Goal: Task Accomplishment & Management: Manage account settings

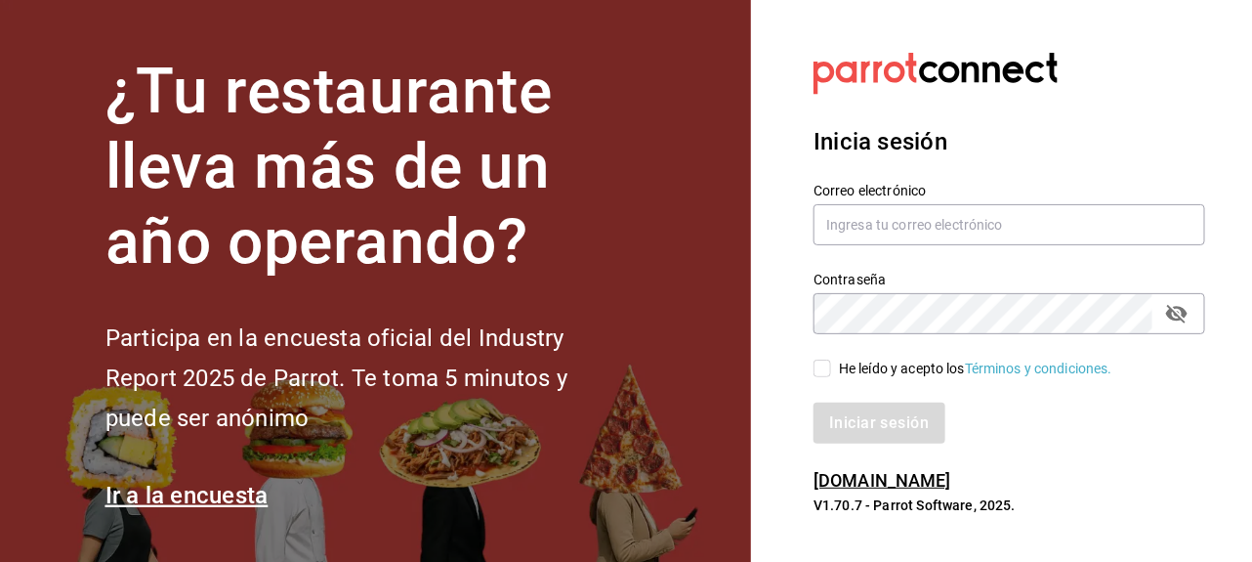
click at [947, 176] on div "Correo electrónico" at bounding box center [997, 203] width 415 height 89
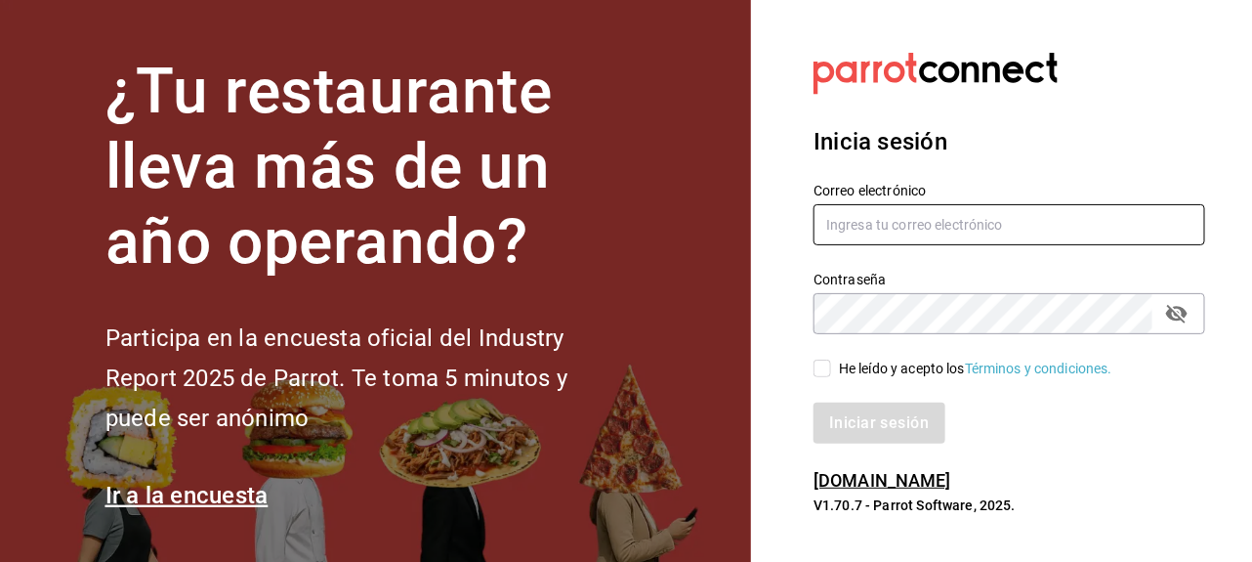
click at [905, 224] on input "text" at bounding box center [1010, 224] width 392 height 41
type input "l"
type input "lmoreno@gaya.mx"
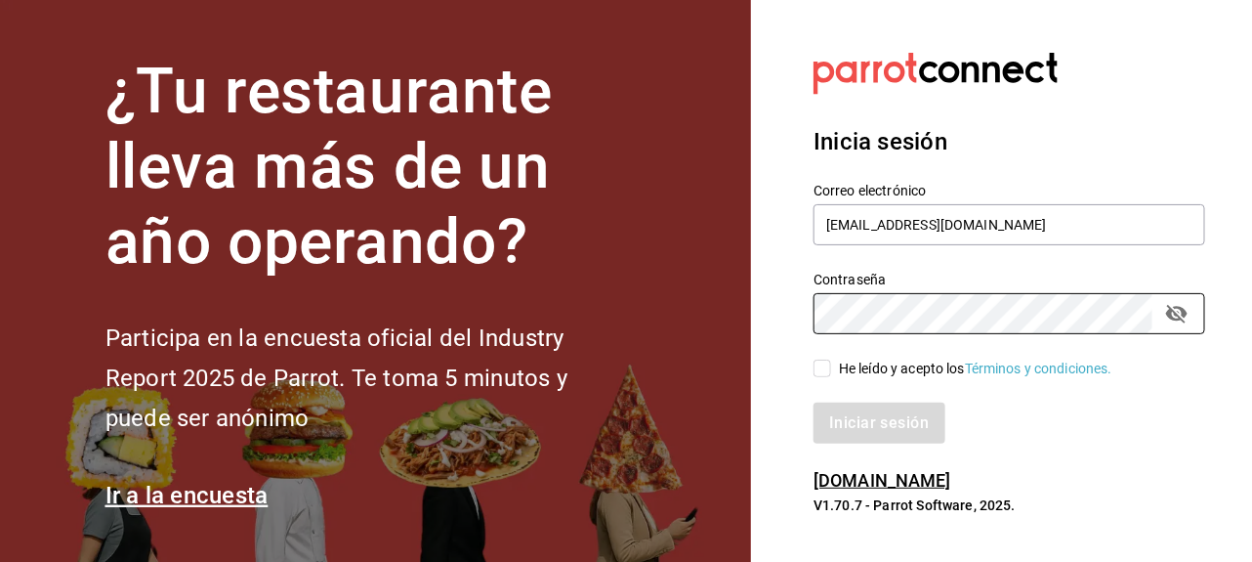
click at [841, 351] on div "He leído y acepto los Términos y condiciones." at bounding box center [997, 356] width 415 height 45
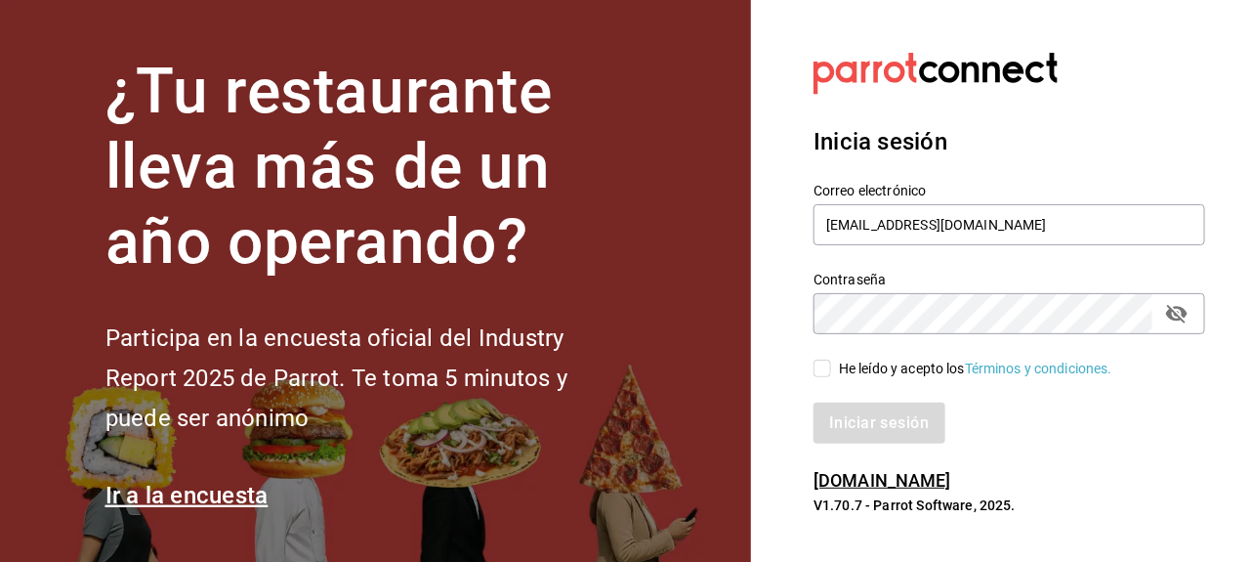
click at [830, 365] on input "He leído y acepto los Términos y condiciones." at bounding box center [823, 368] width 18 height 18
checkbox input "true"
click at [857, 406] on button "Iniciar sesión" at bounding box center [880, 422] width 133 height 41
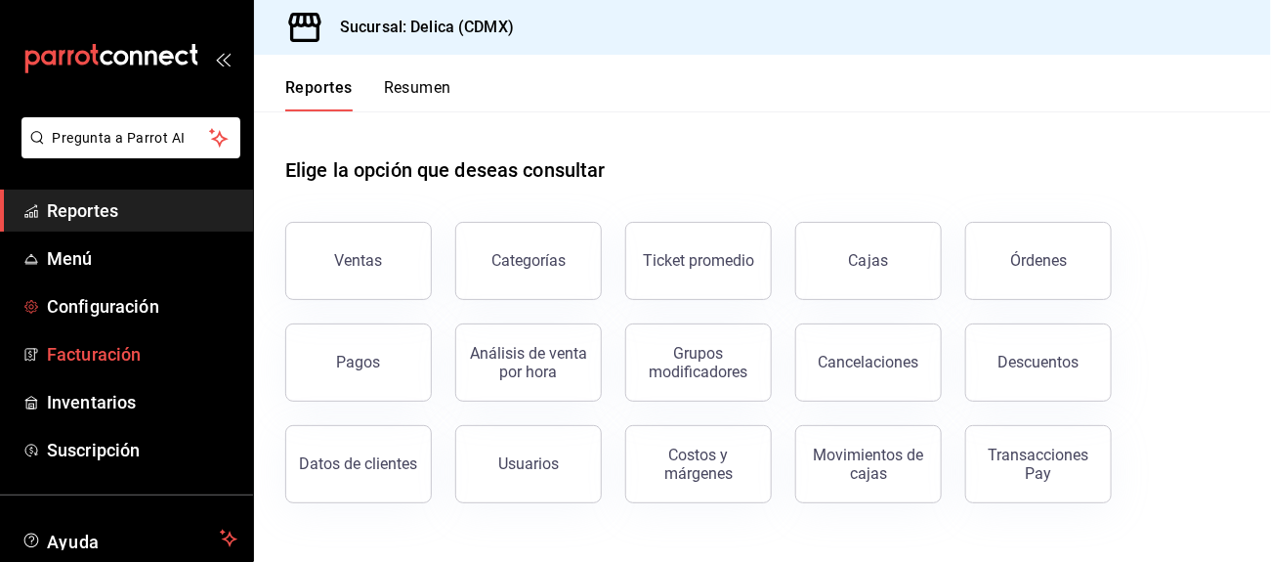
click at [102, 333] on link "Facturación" at bounding box center [126, 354] width 253 height 42
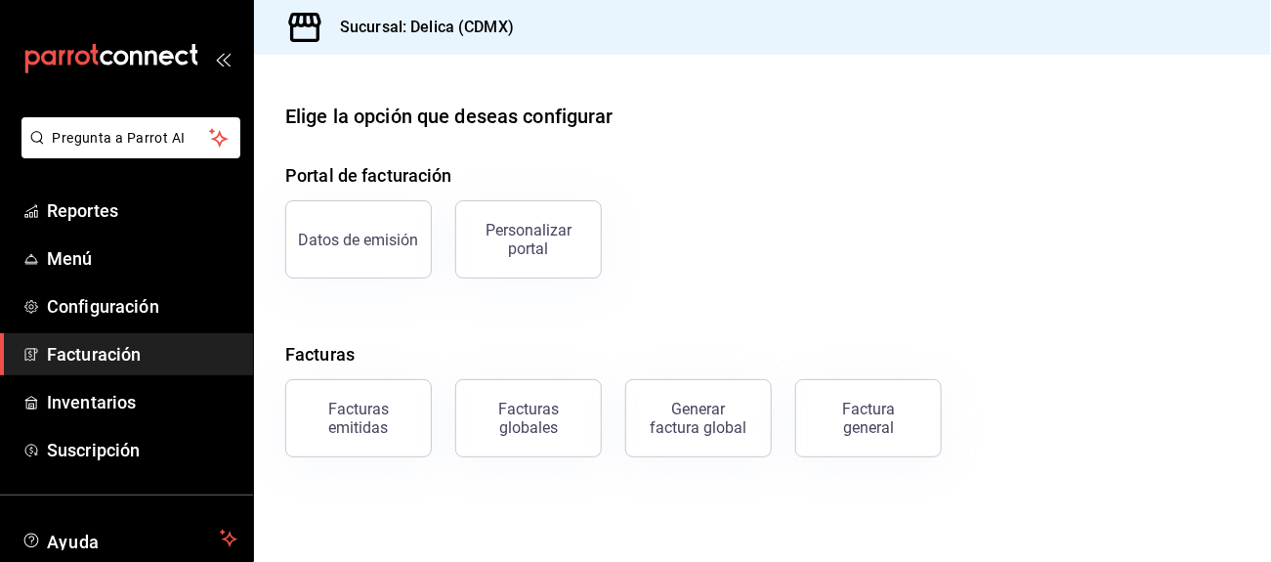
click at [188, 345] on span "Facturación" at bounding box center [142, 354] width 190 height 26
click at [341, 443] on button "Facturas emitidas" at bounding box center [358, 418] width 146 height 78
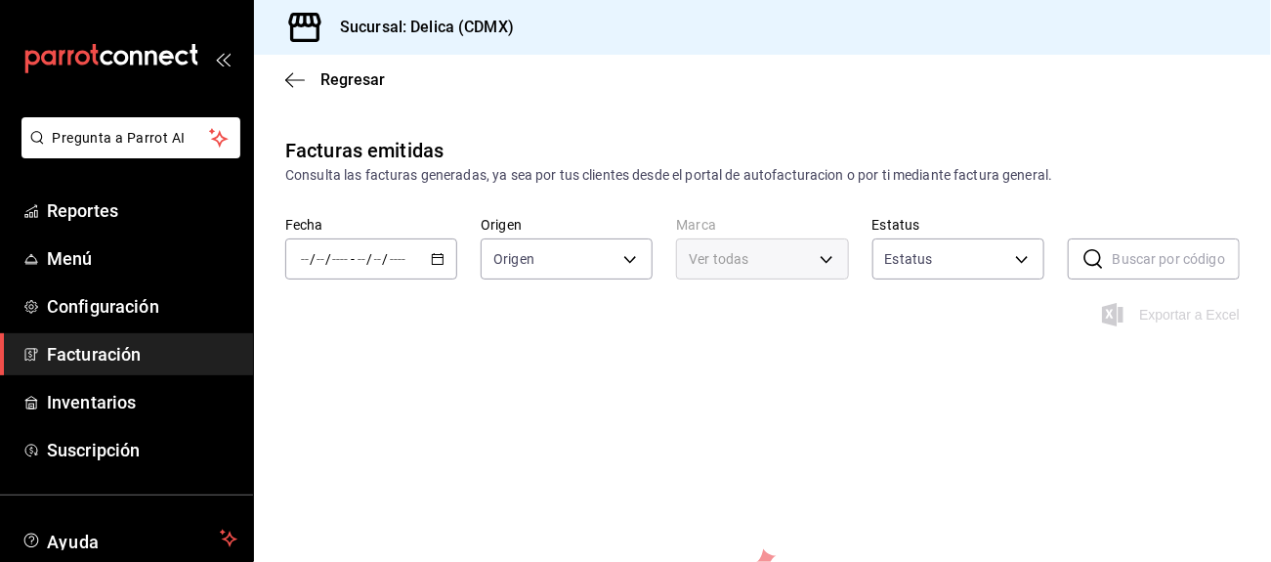
type input "ORDER_INVOICE,GENERAL_INVOICE"
type input "ACTIVE,PENDING_CANCELLATION,CANCELLED,PRE_CANCELLED"
type input "7a730996-5f62-4272-afe4-36f0d9084e78"
click at [418, 262] on div "/ / - / /" at bounding box center [371, 258] width 172 height 41
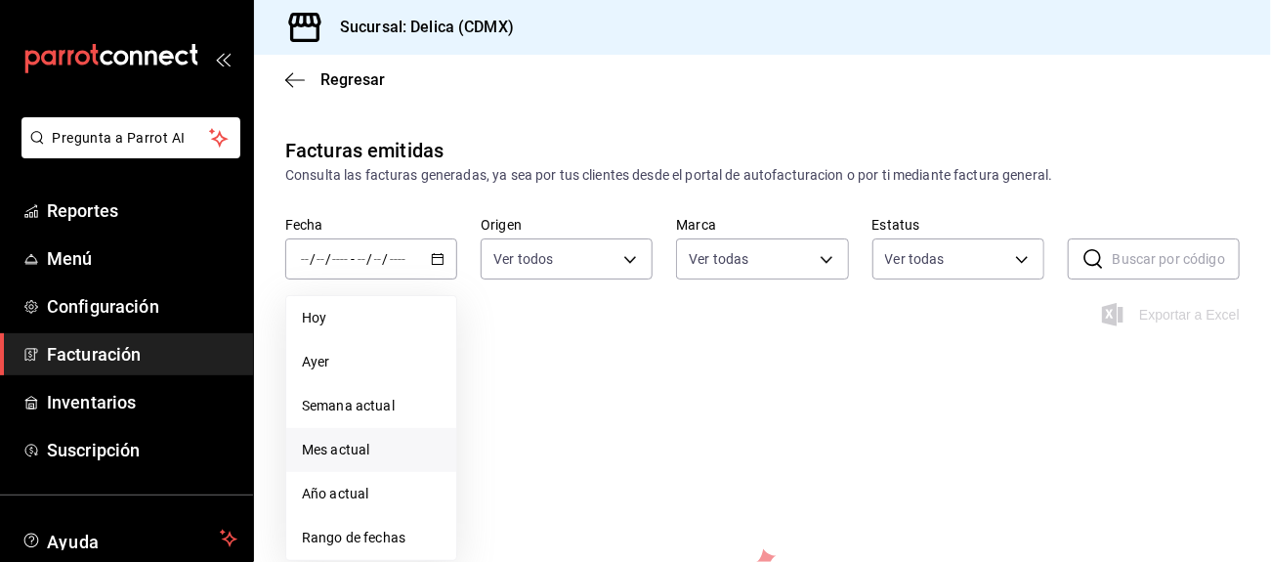
click at [397, 450] on span "Mes actual" at bounding box center [371, 449] width 139 height 21
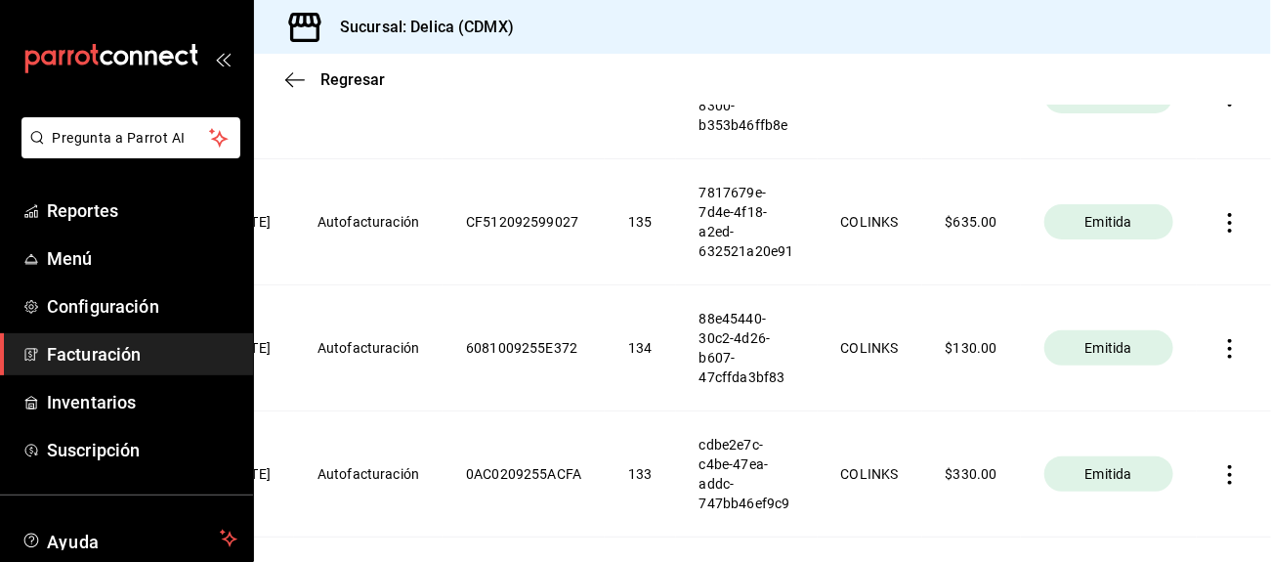
scroll to position [426, 0]
click at [1196, 402] on th "Emitida" at bounding box center [1109, 346] width 176 height 126
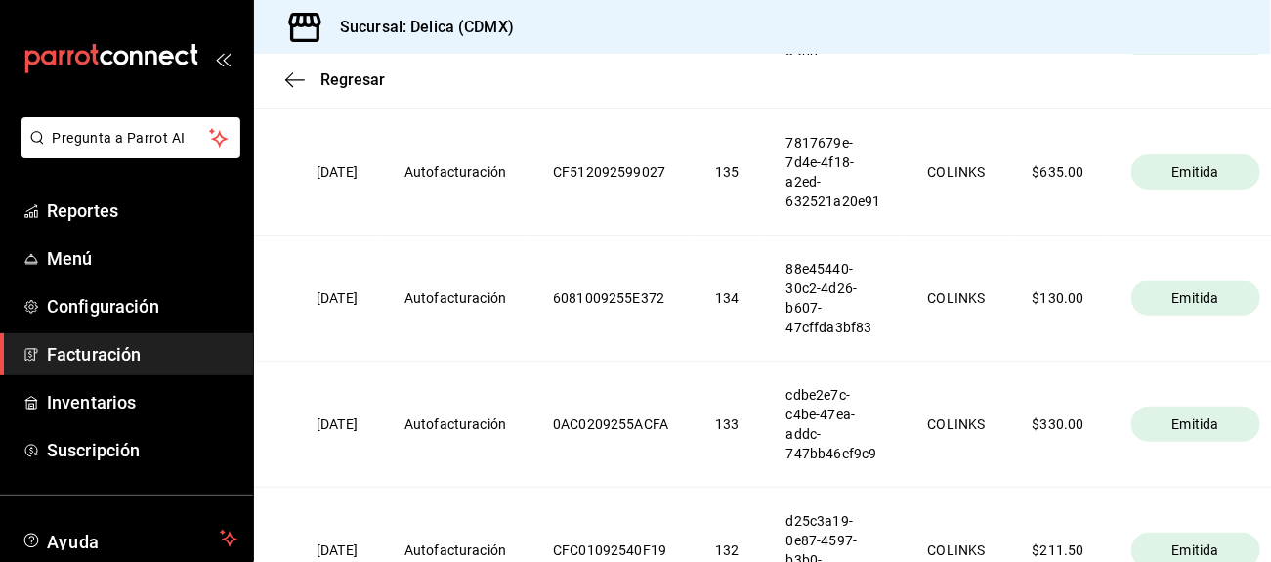
scroll to position [0, 0]
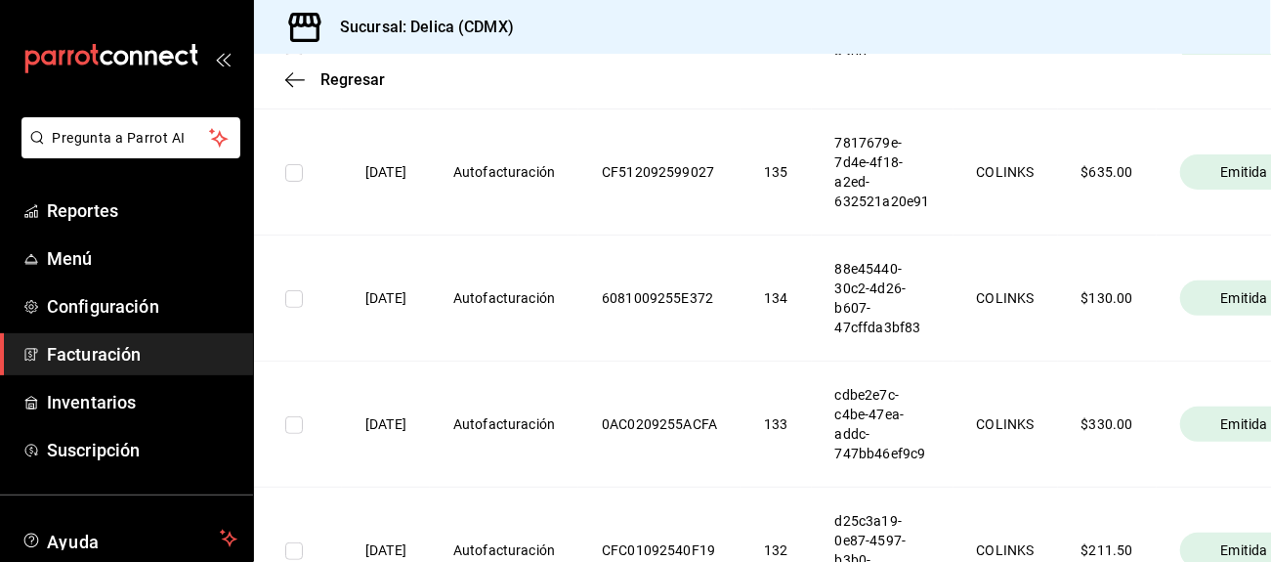
click at [308, 175] on td at bounding box center [298, 172] width 88 height 126
click at [306, 175] on td at bounding box center [298, 172] width 88 height 126
click at [293, 173] on input "checkbox" at bounding box center [294, 173] width 18 height 18
checkbox input "true"
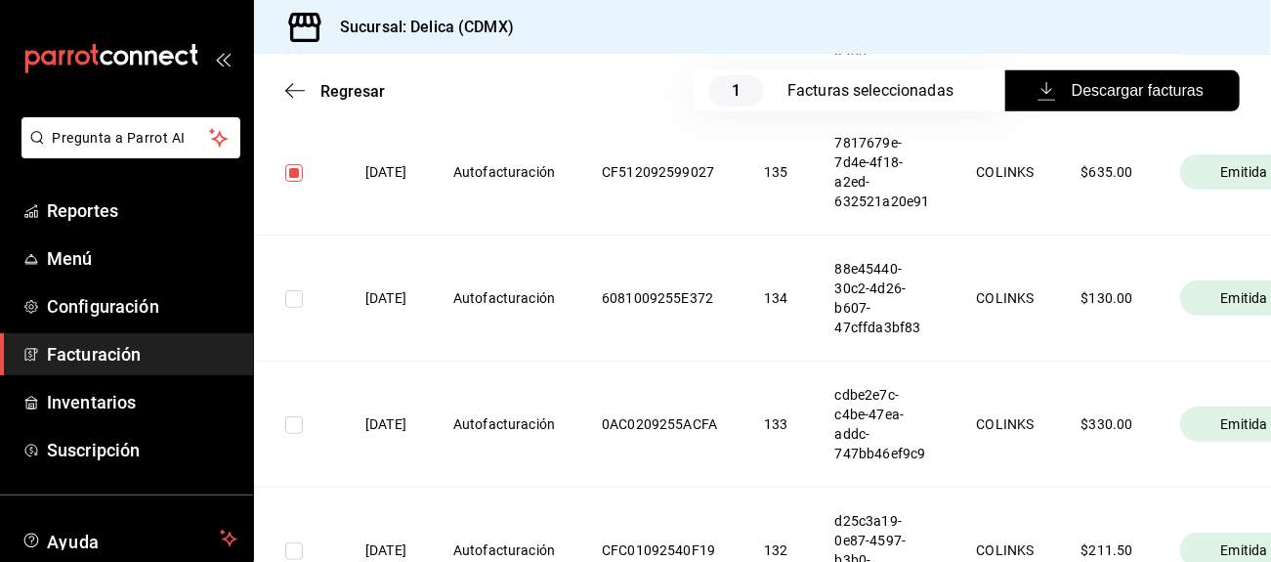
click at [289, 310] on td at bounding box center [298, 298] width 88 height 126
click at [301, 296] on input "checkbox" at bounding box center [294, 299] width 18 height 18
checkbox input "true"
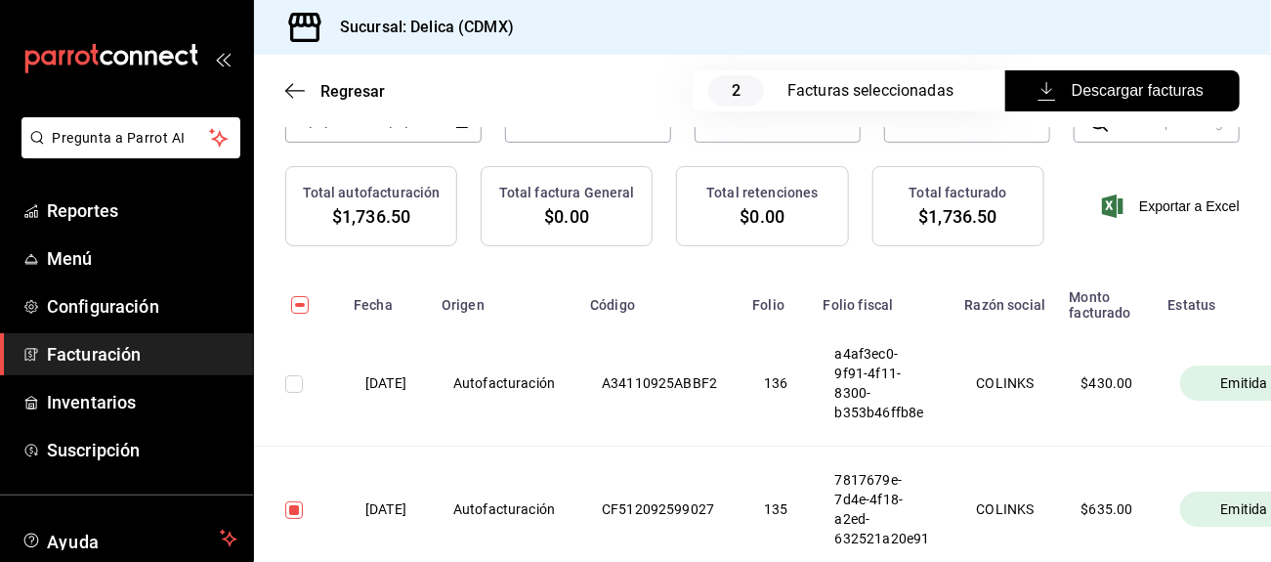
scroll to position [62, 0]
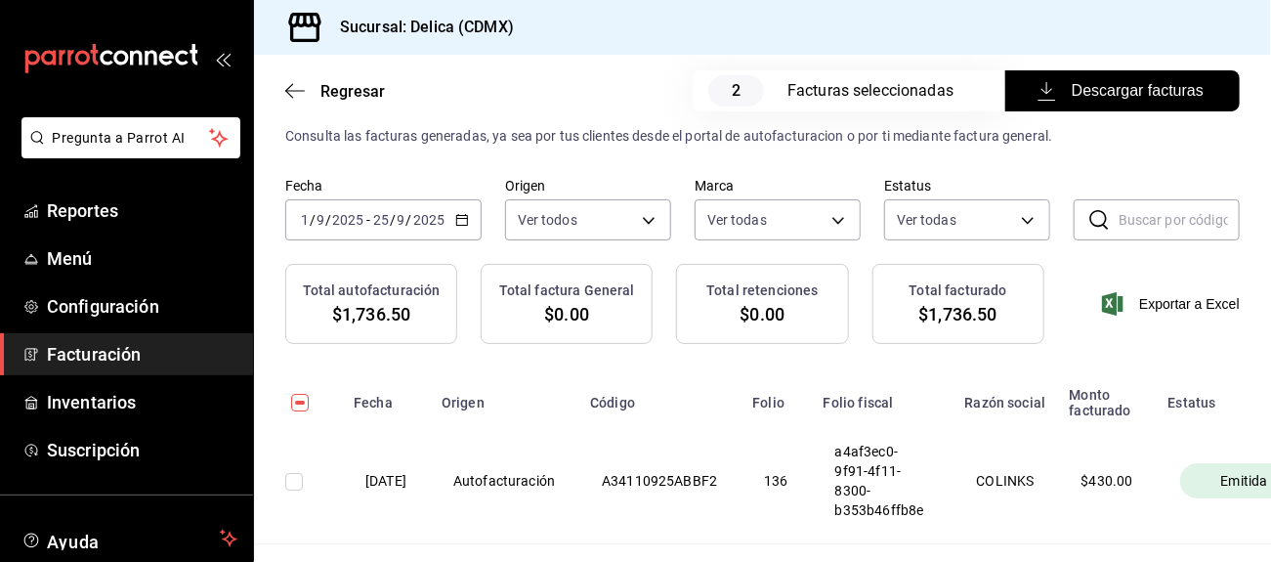
click at [295, 486] on input "checkbox" at bounding box center [294, 482] width 18 height 18
checkbox input "true"
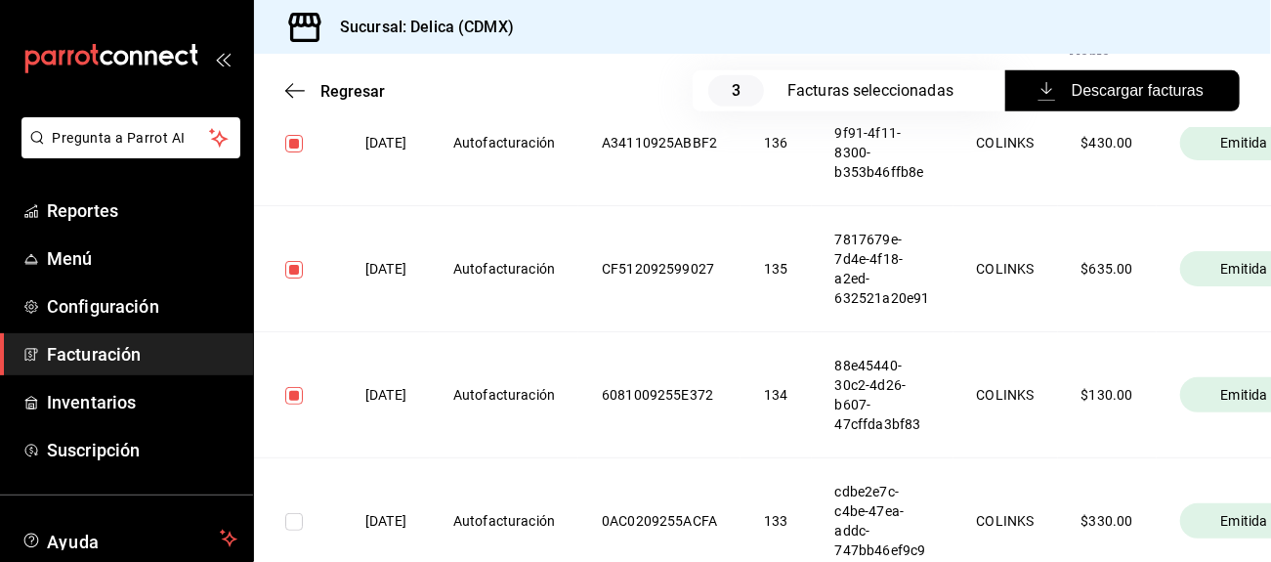
scroll to position [448, 0]
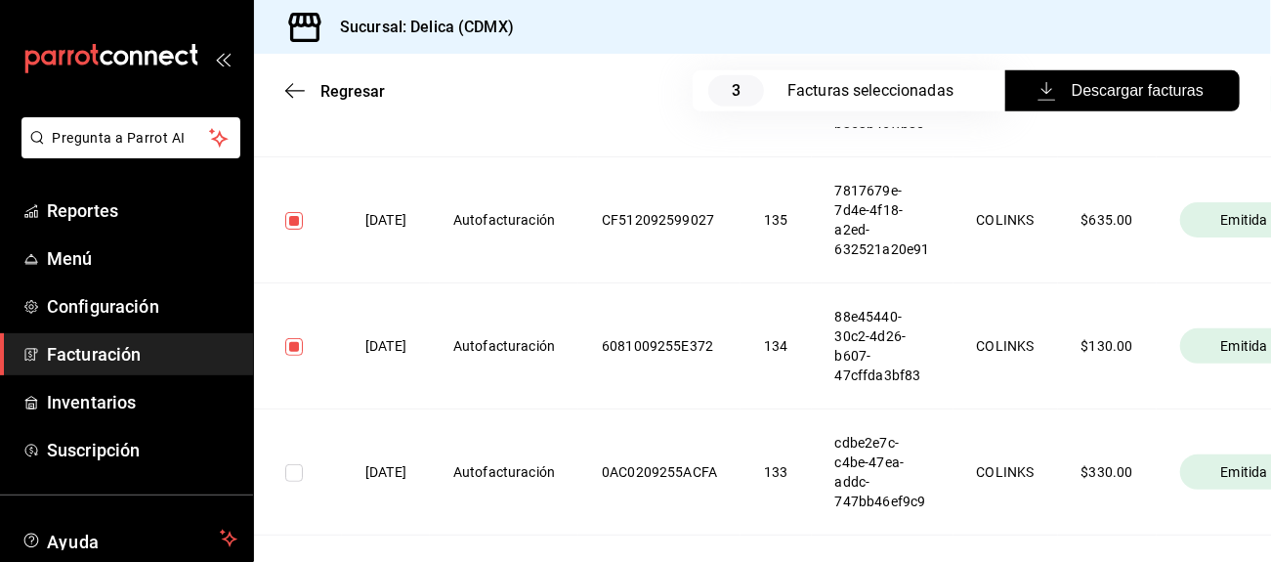
click at [295, 486] on td at bounding box center [298, 472] width 88 height 126
click at [295, 480] on input "checkbox" at bounding box center [294, 473] width 18 height 18
checkbox input "true"
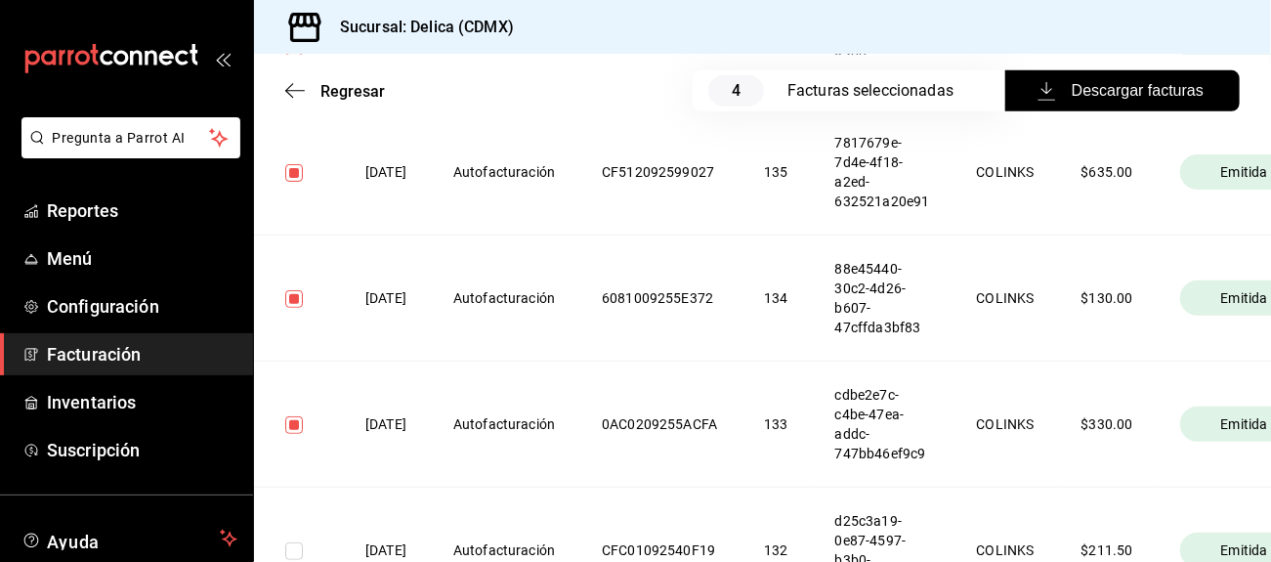
scroll to position [674, 0]
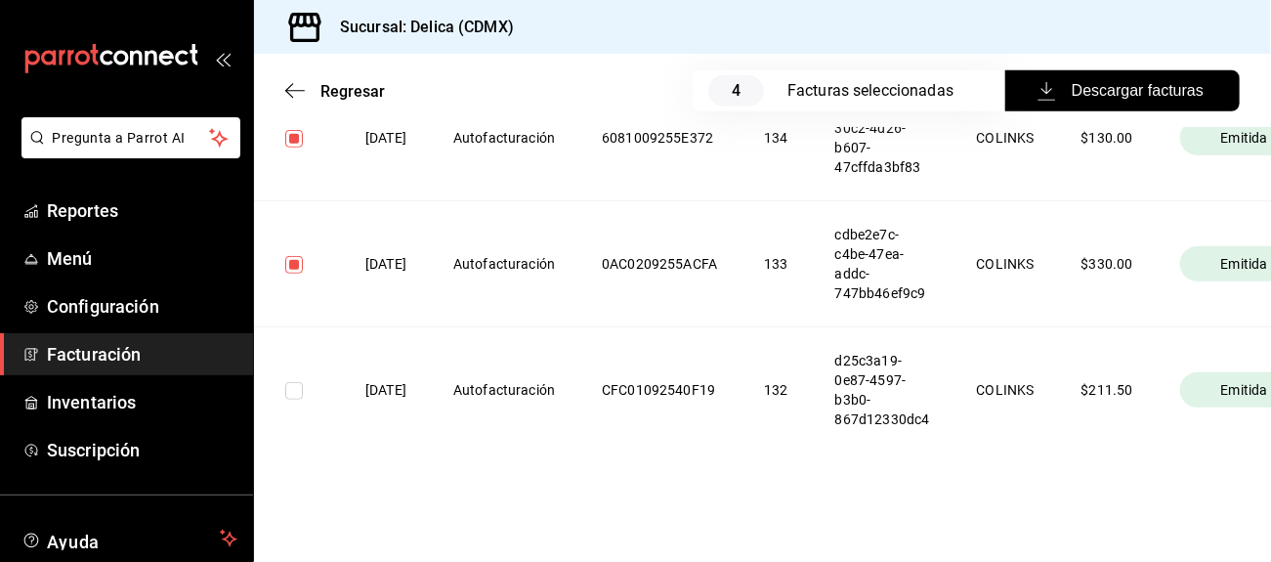
click at [296, 382] on input "checkbox" at bounding box center [294, 391] width 18 height 18
checkbox input "true"
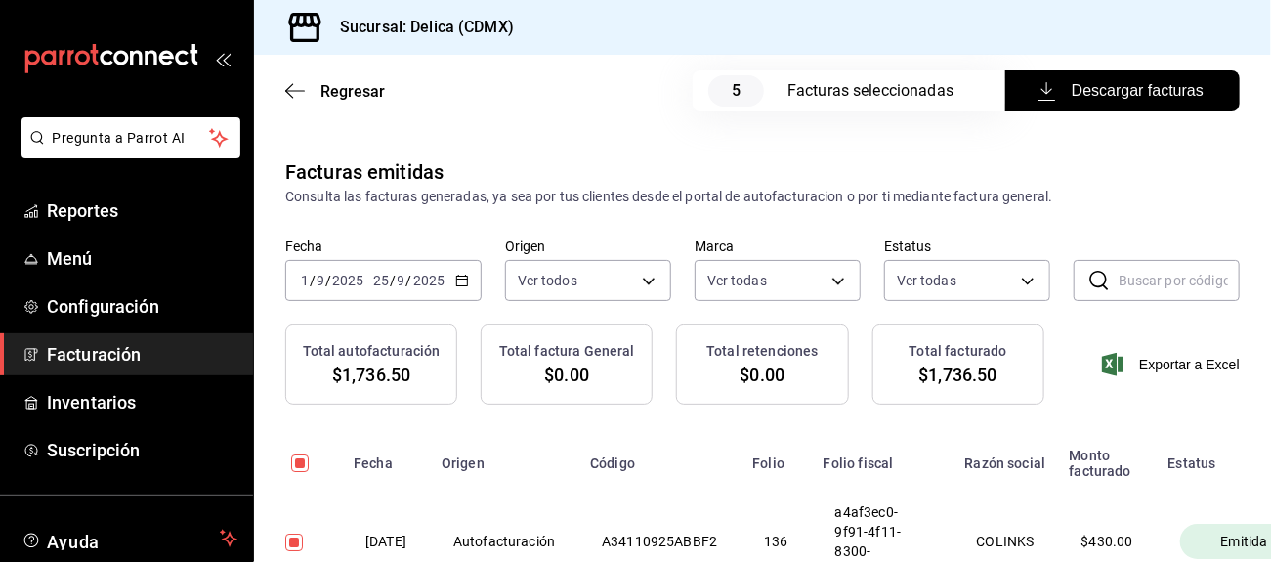
scroll to position [0, 0]
click at [1064, 105] on button "Descargar facturas" at bounding box center [1122, 90] width 234 height 41
